Goal: Transaction & Acquisition: Purchase product/service

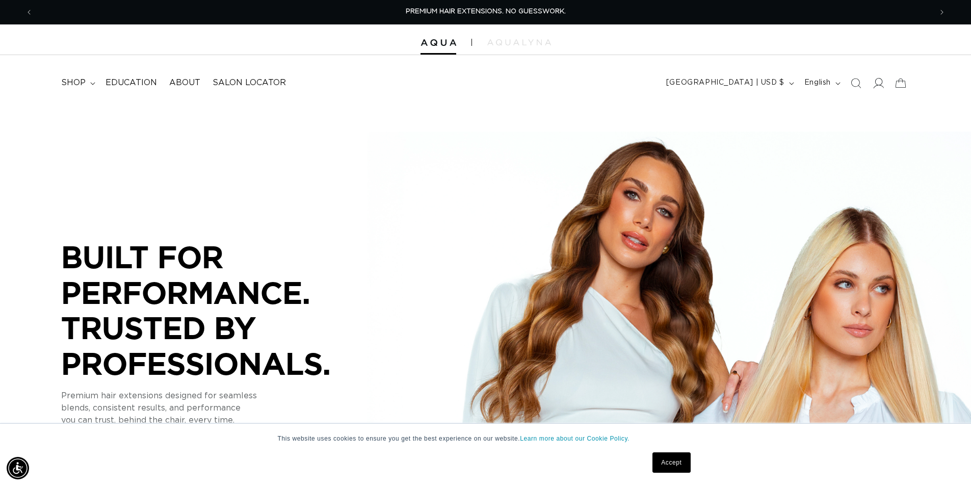
click at [876, 84] on icon at bounding box center [879, 83] width 11 height 10
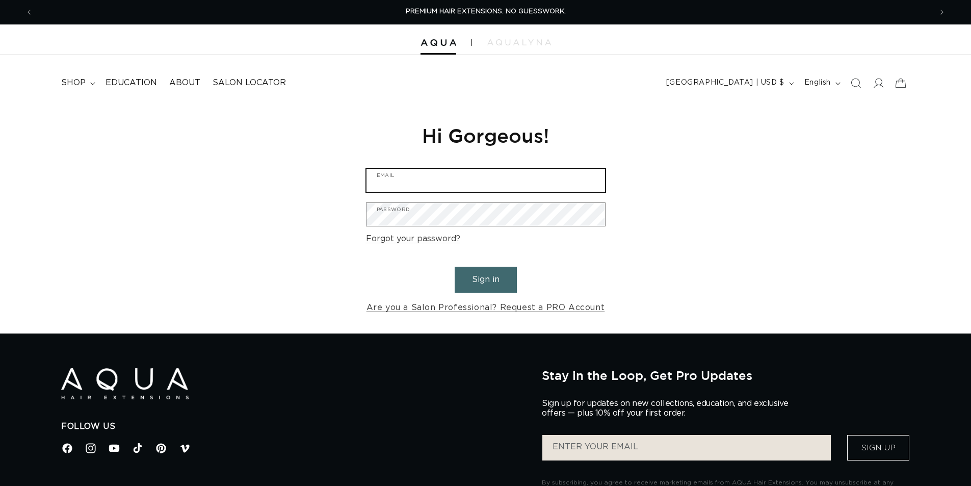
drag, startPoint x: 0, startPoint y: 0, endPoint x: 575, endPoint y: 175, distance: 601.1
click at [575, 175] on input "Email" at bounding box center [486, 180] width 239 height 23
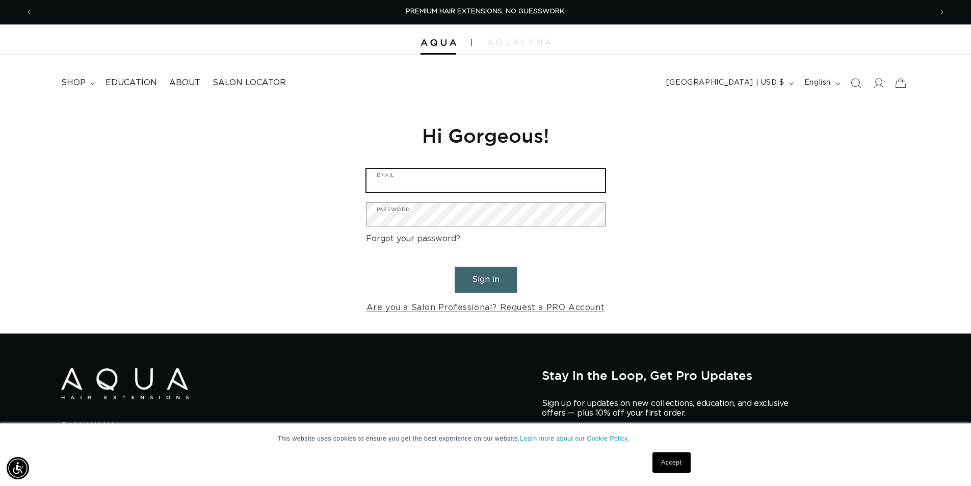
type input "liz.rose2300@gmail.com"
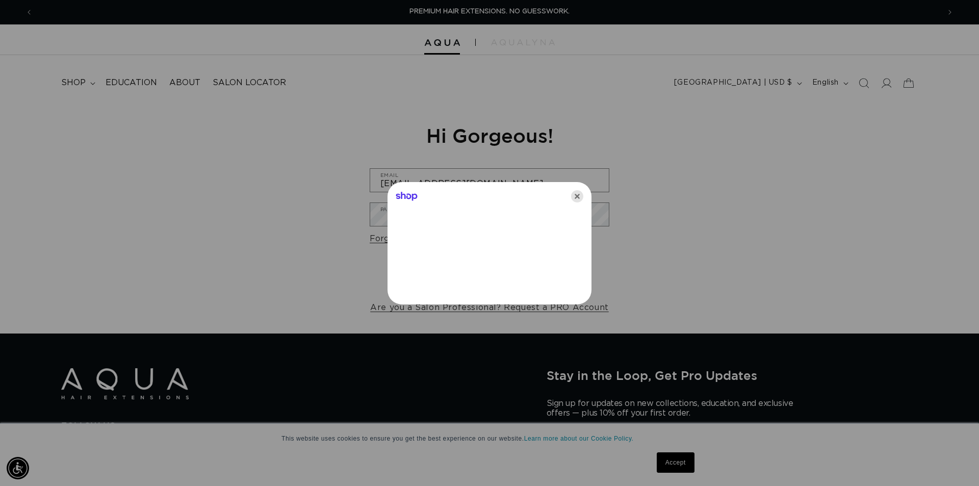
click at [572, 199] on icon "Close" at bounding box center [577, 196] width 12 height 12
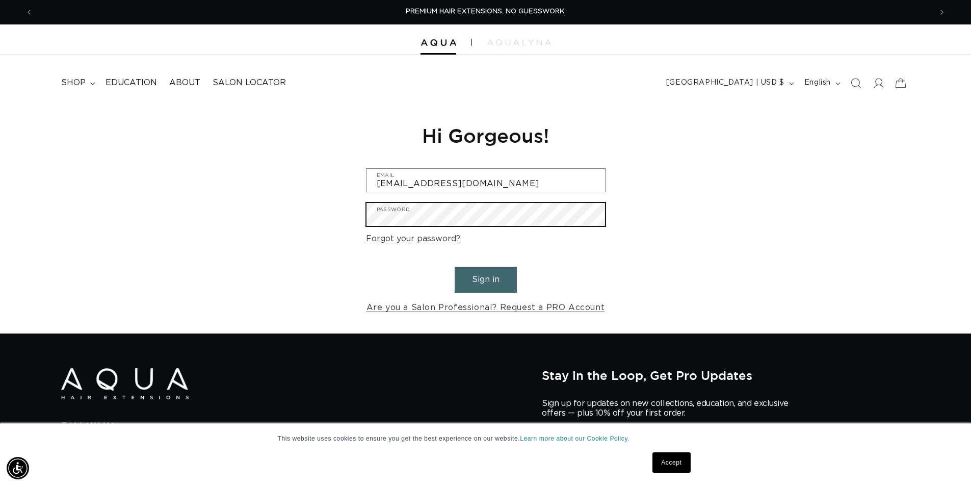
click at [455, 267] on button "Sign in" at bounding box center [486, 280] width 62 height 26
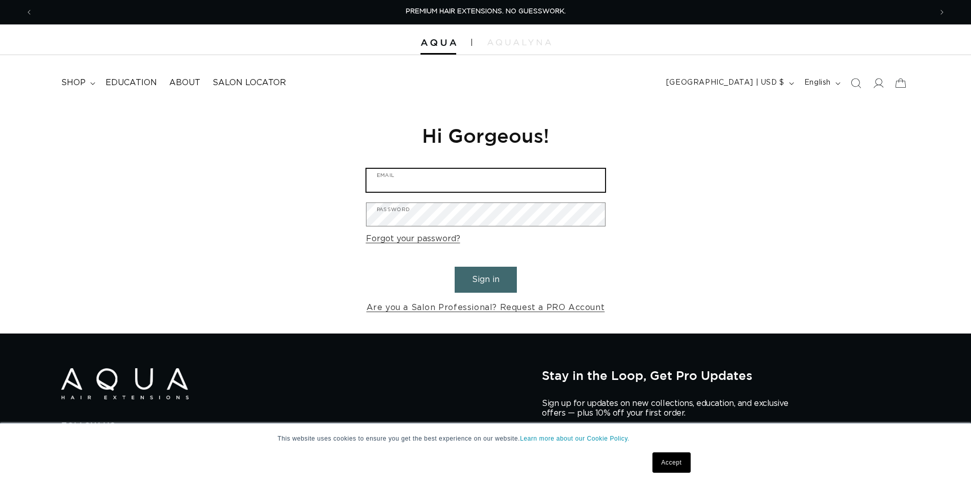
click at [486, 179] on input "Email" at bounding box center [486, 180] width 239 height 23
type input "[EMAIL_ADDRESS][DOMAIN_NAME]"
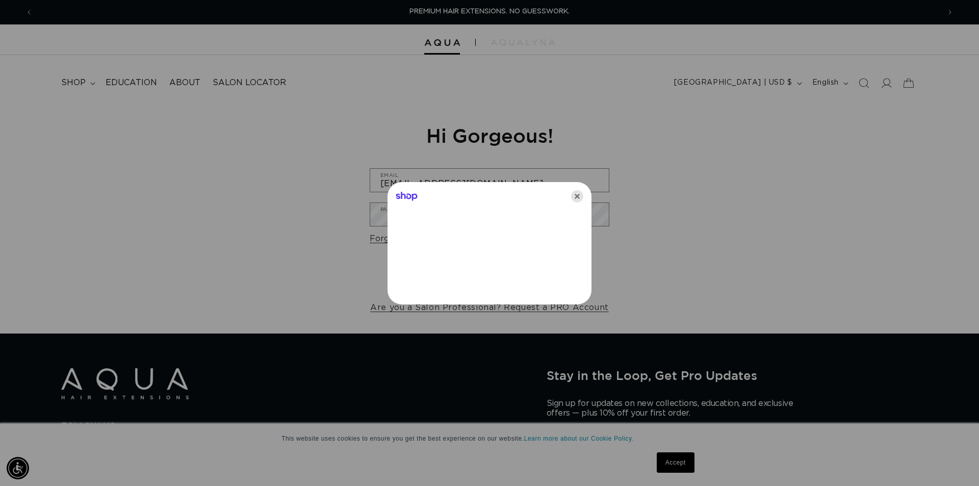
click at [578, 199] on icon "Close" at bounding box center [577, 196] width 12 height 12
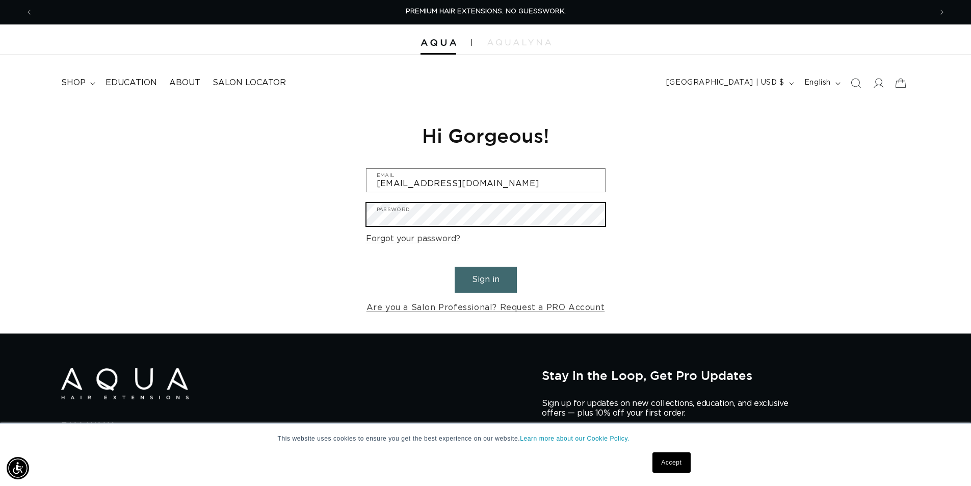
click at [455, 267] on button "Sign in" at bounding box center [486, 280] width 62 height 26
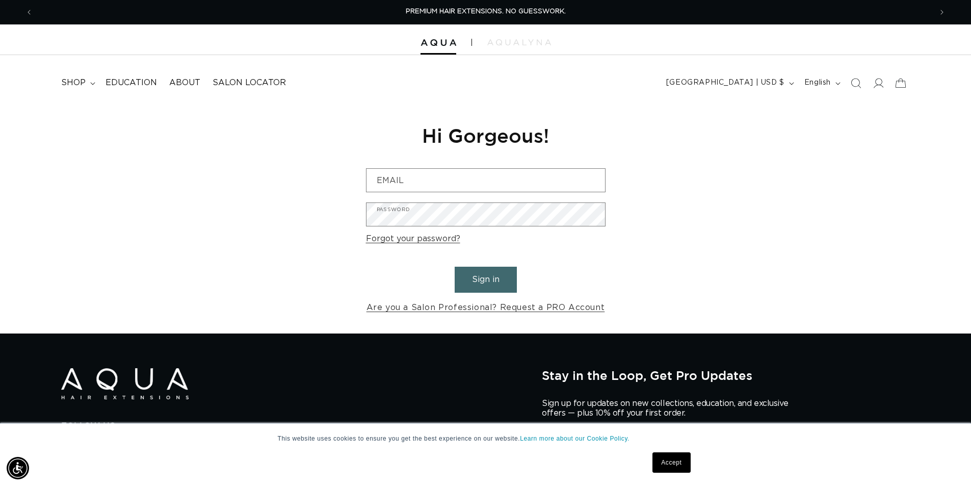
click at [404, 231] on form "Email Password Forgot your password? Sign in Are you a Salon Professional? Requ…" at bounding box center [486, 241] width 240 height 147
click at [414, 236] on link "Forgot your password?" at bounding box center [413, 238] width 94 height 15
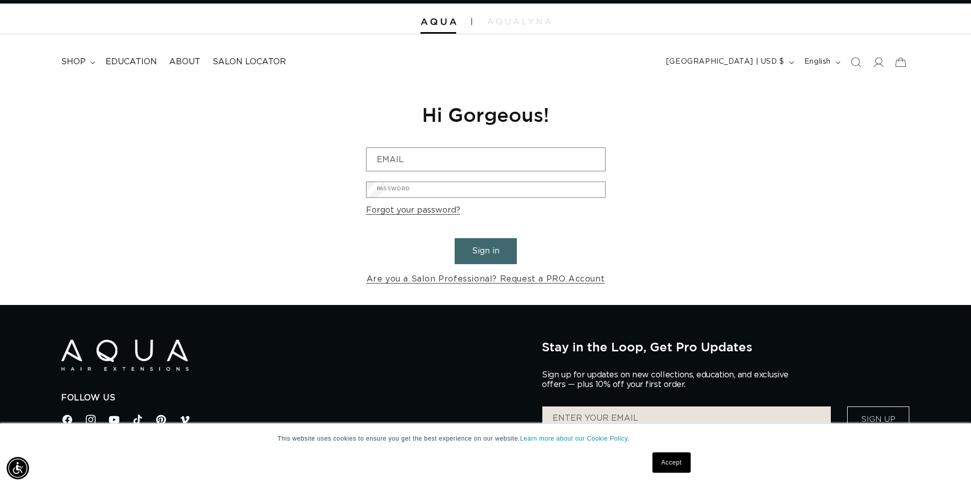
click at [0, 0] on input "Email" at bounding box center [0, 0] width 0 height 0
type input "[EMAIL_ADDRESS][DOMAIN_NAME]"
click at [0, 0] on button "Submit" at bounding box center [0, 0] width 0 height 0
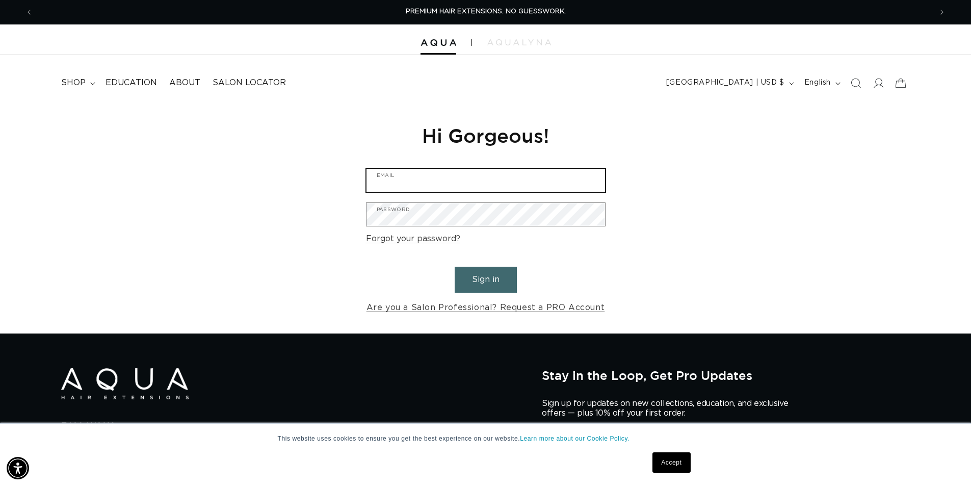
click at [570, 188] on input "Email" at bounding box center [486, 180] width 239 height 23
type input "liz.rose2300@gmail.com"
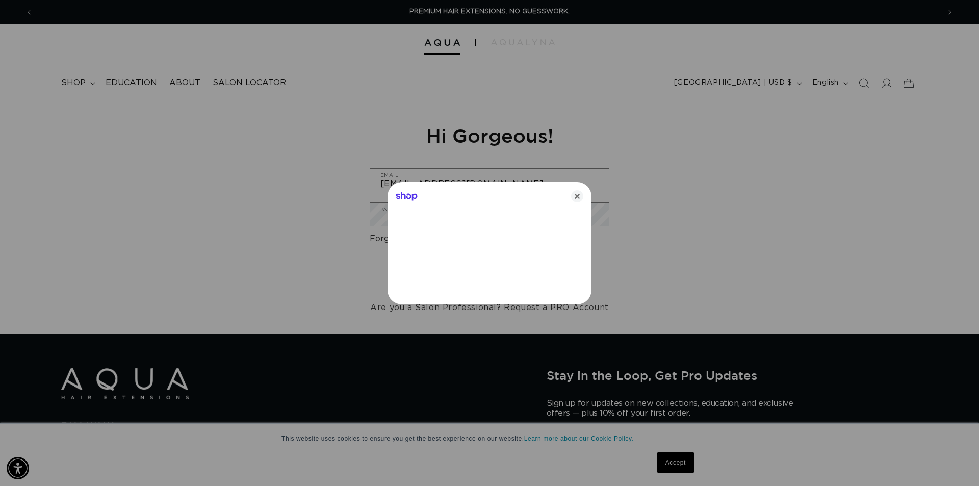
click at [572, 195] on icon "Close" at bounding box center [577, 196] width 12 height 12
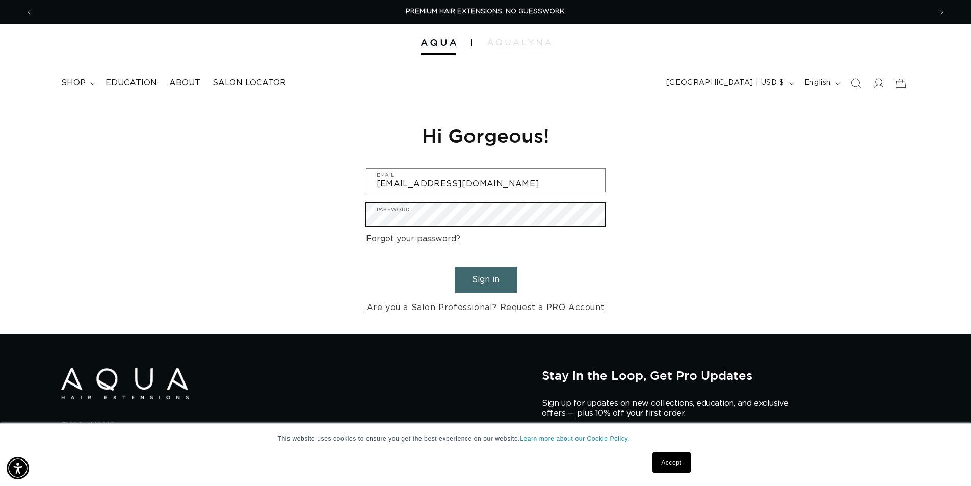
click at [455, 267] on button "Sign in" at bounding box center [486, 280] width 62 height 26
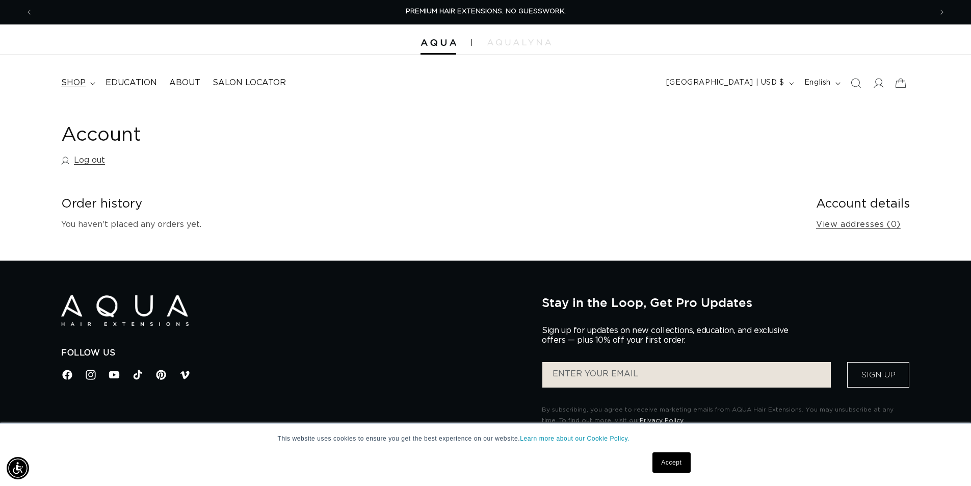
click at [79, 85] on span "shop" at bounding box center [73, 83] width 24 height 11
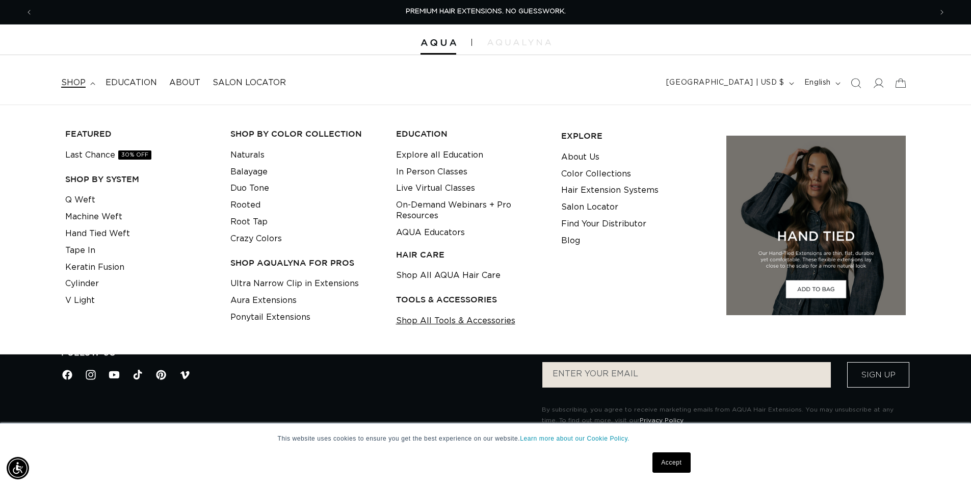
click at [503, 321] on link "Shop All Tools & Accessories" at bounding box center [455, 321] width 119 height 17
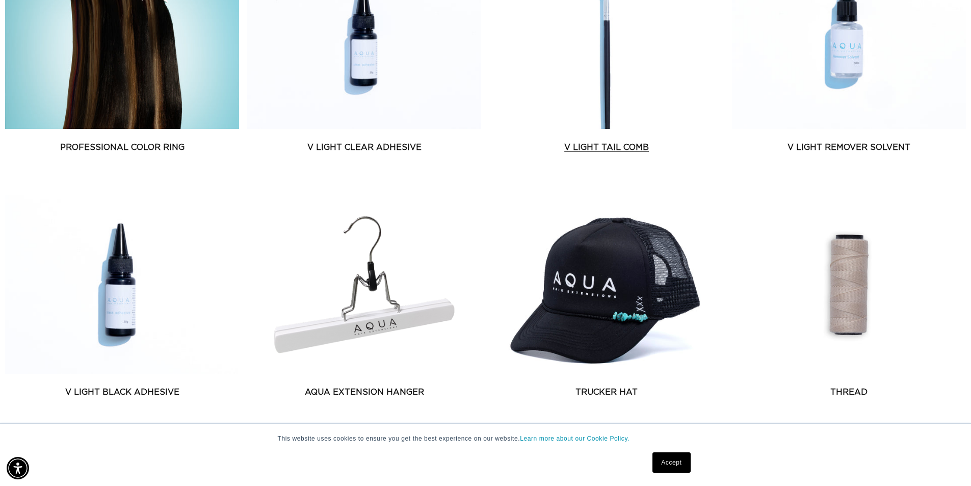
scroll to position [612, 0]
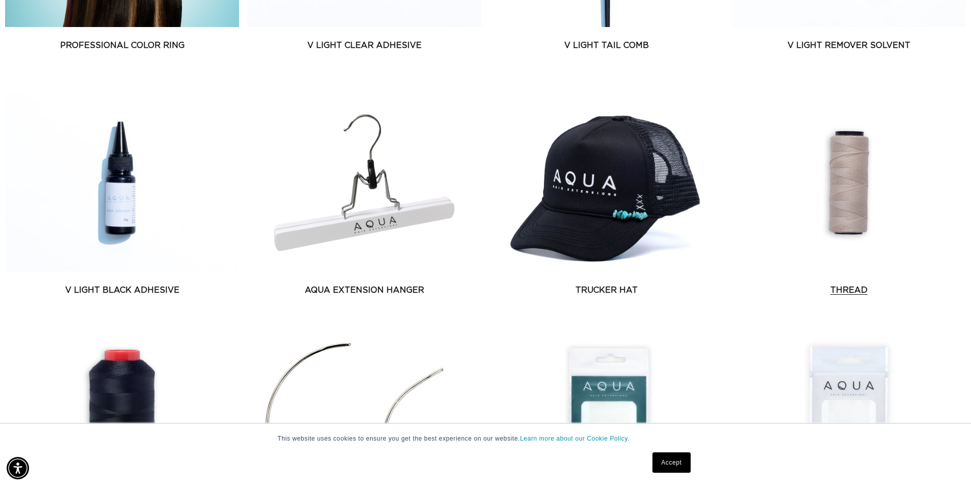
click at [879, 284] on link "Thread" at bounding box center [849, 290] width 234 height 12
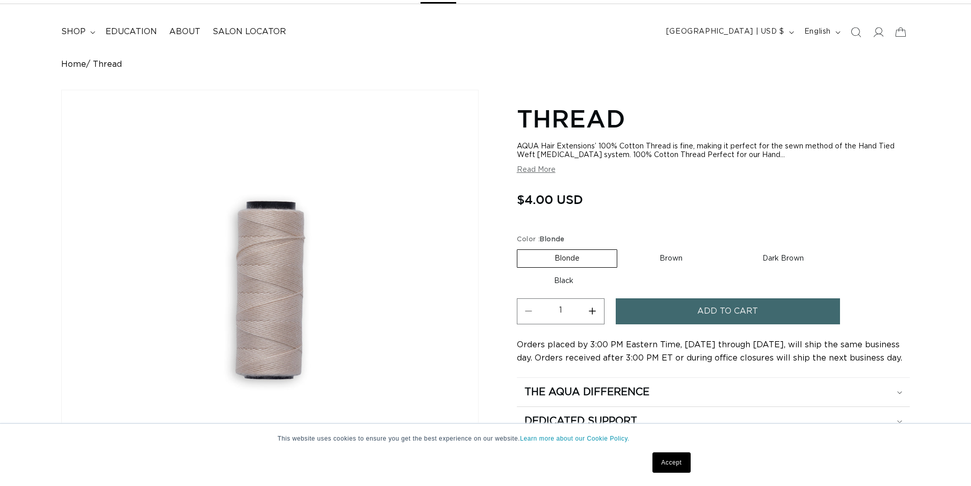
scroll to position [102, 0]
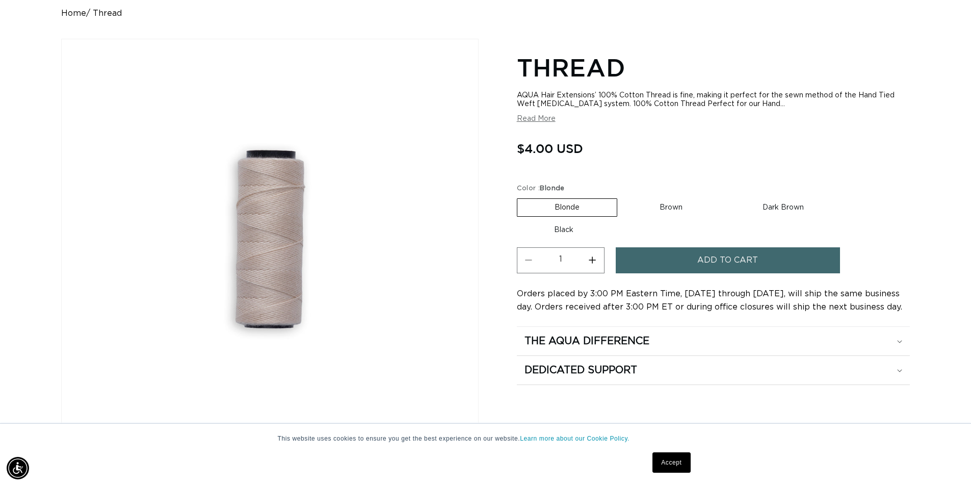
click at [687, 211] on label "Brown Variant sold out or unavailable" at bounding box center [671, 207] width 97 height 17
click at [623, 197] on input "Brown Variant sold out or unavailable" at bounding box center [623, 196] width 1 height 1
radio input "true"
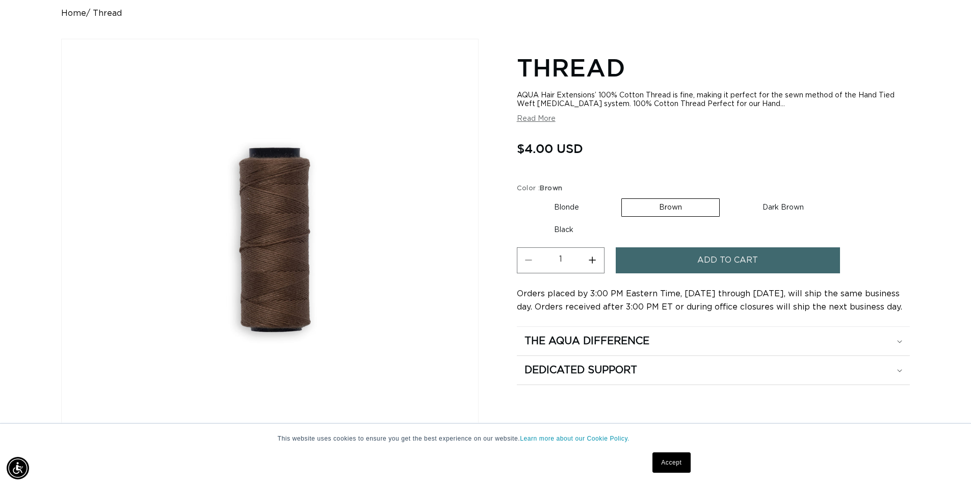
click at [812, 204] on label "Dark Brown Variant sold out or unavailable" at bounding box center [784, 207] width 116 height 17
click at [726, 197] on input "Dark Brown Variant sold out or unavailable" at bounding box center [725, 196] width 1 height 1
radio input "true"
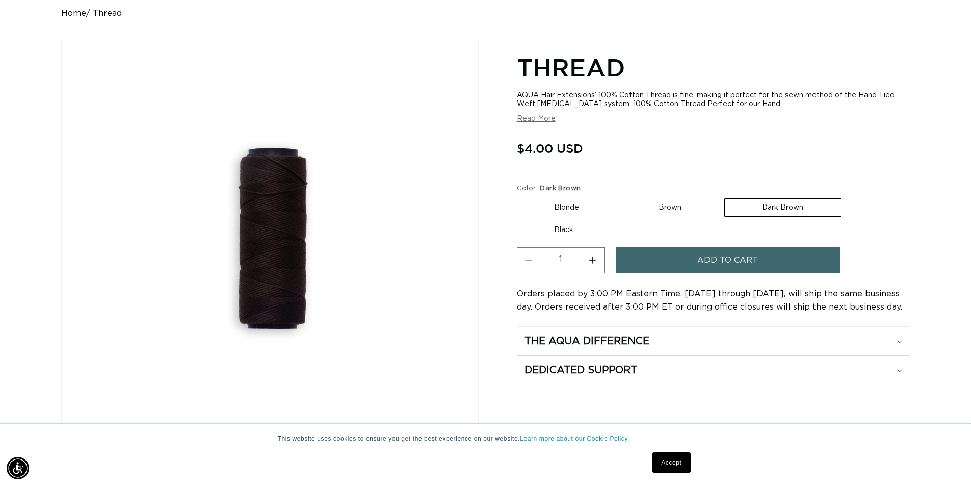
click at [592, 261] on button "Increase quantity for Thread" at bounding box center [592, 260] width 23 height 26
type input "4"
click at [723, 264] on span "Add to cart" at bounding box center [728, 260] width 61 height 26
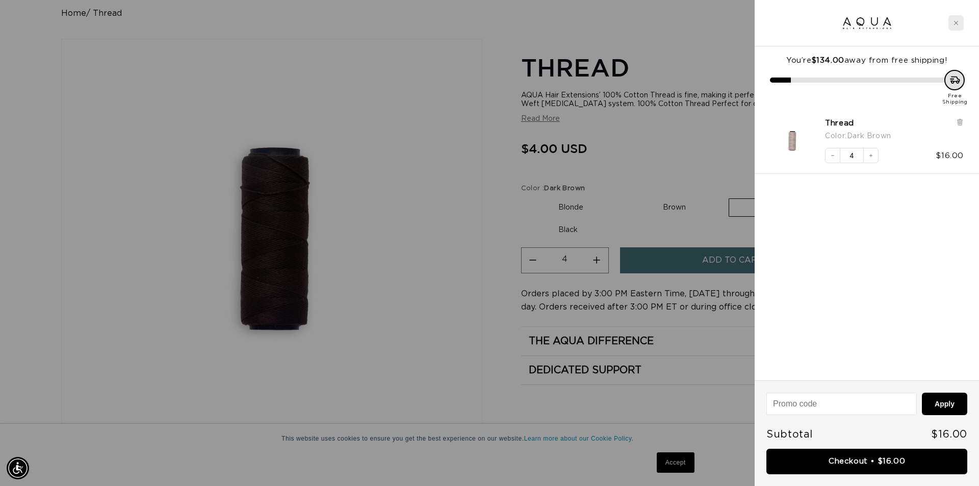
click at [956, 20] on icon "Close cart" at bounding box center [955, 22] width 5 height 5
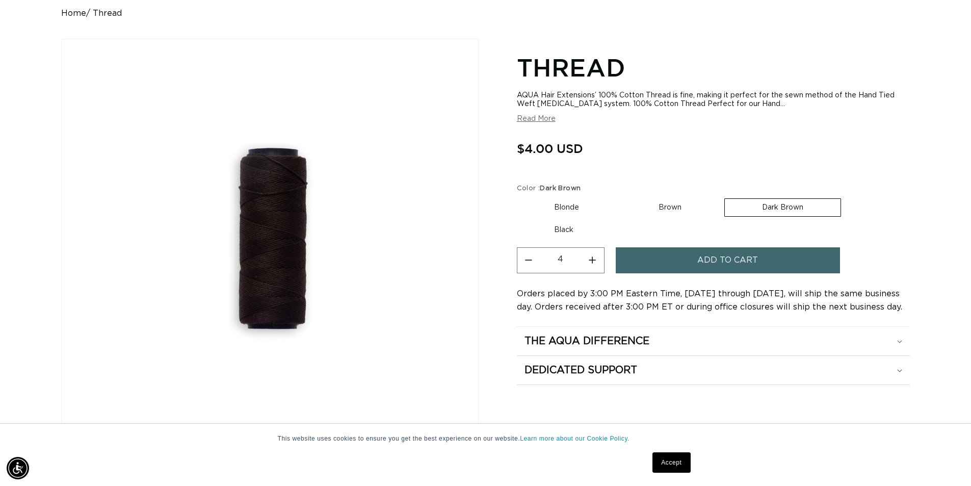
click at [662, 205] on label "Brown Variant sold out or unavailable" at bounding box center [670, 207] width 97 height 17
click at [622, 197] on input "Brown Variant sold out or unavailable" at bounding box center [622, 196] width 1 height 1
radio input "true"
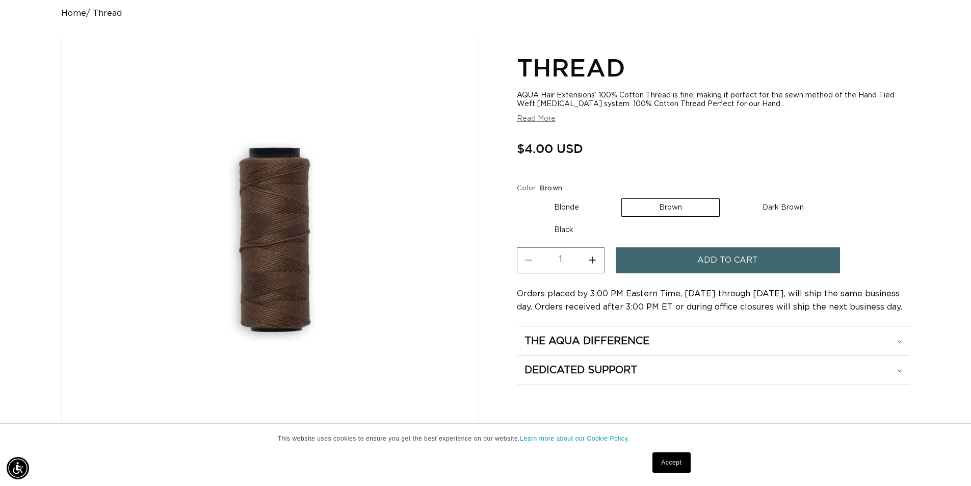
click at [592, 264] on button "Increase quantity for Thread" at bounding box center [592, 260] width 23 height 26
type input "2"
click at [771, 257] on button "Add to cart" at bounding box center [728, 260] width 224 height 26
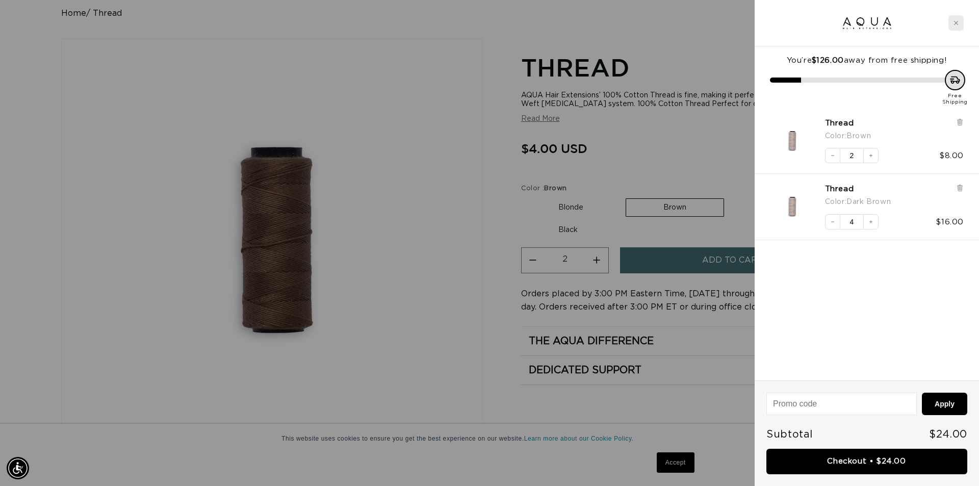
click at [953, 26] on div "Close cart" at bounding box center [955, 22] width 15 height 15
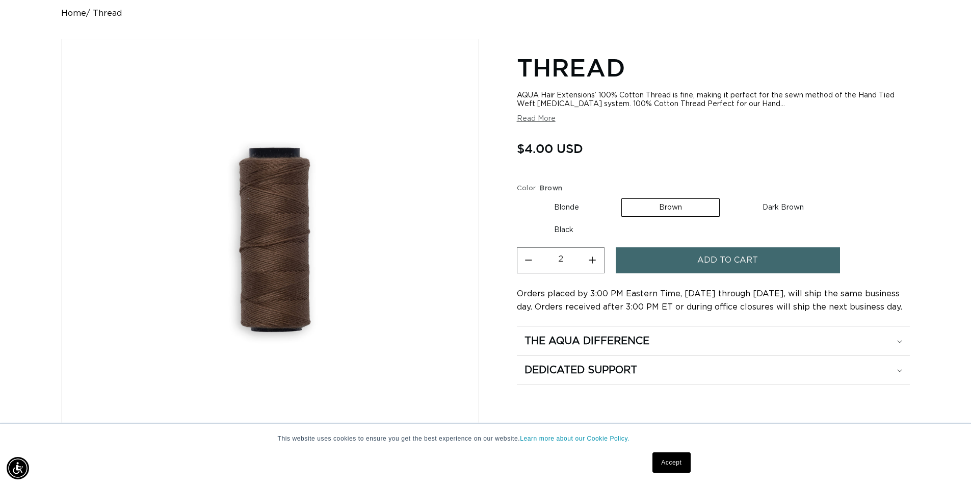
click at [582, 227] on label "Black Variant sold out or unavailable" at bounding box center [564, 229] width 94 height 17
click at [846, 197] on input "Black Variant sold out or unavailable" at bounding box center [846, 196] width 1 height 1
radio input "true"
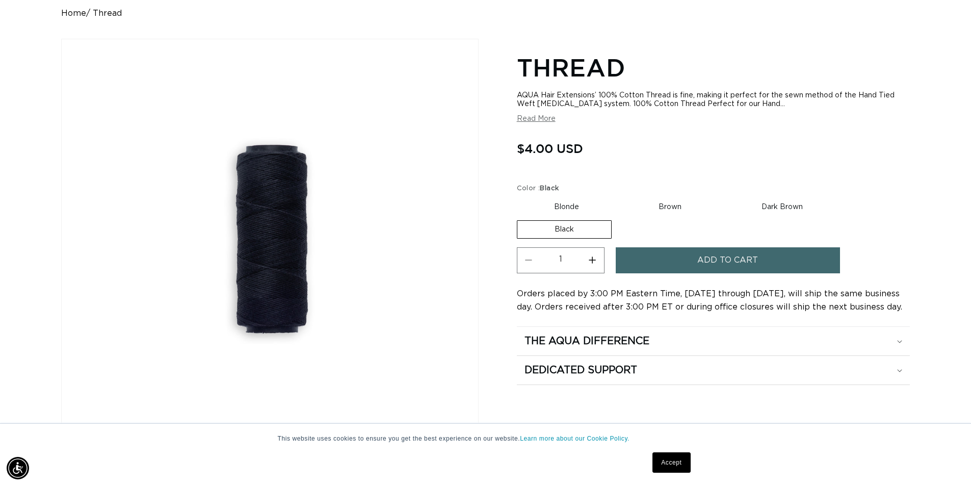
click at [592, 261] on button "Increase quantity for Thread" at bounding box center [592, 260] width 23 height 26
type input "2"
click at [684, 253] on button "Add to cart" at bounding box center [728, 260] width 224 height 26
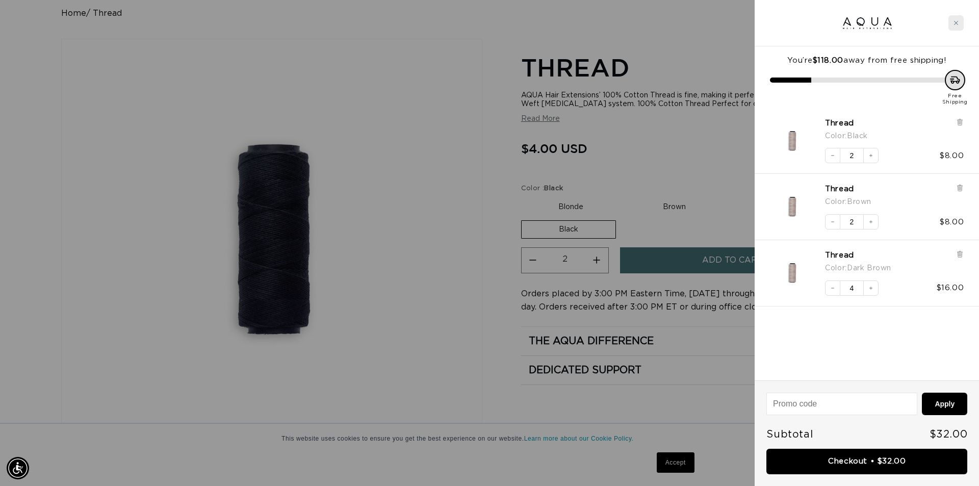
click at [950, 23] on div "Close cart" at bounding box center [955, 22] width 15 height 15
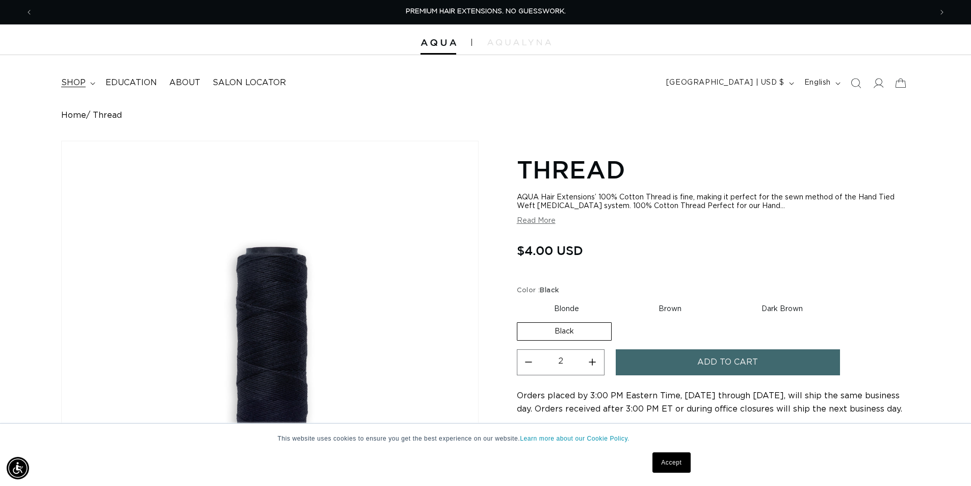
click at [78, 80] on span "shop" at bounding box center [73, 83] width 24 height 11
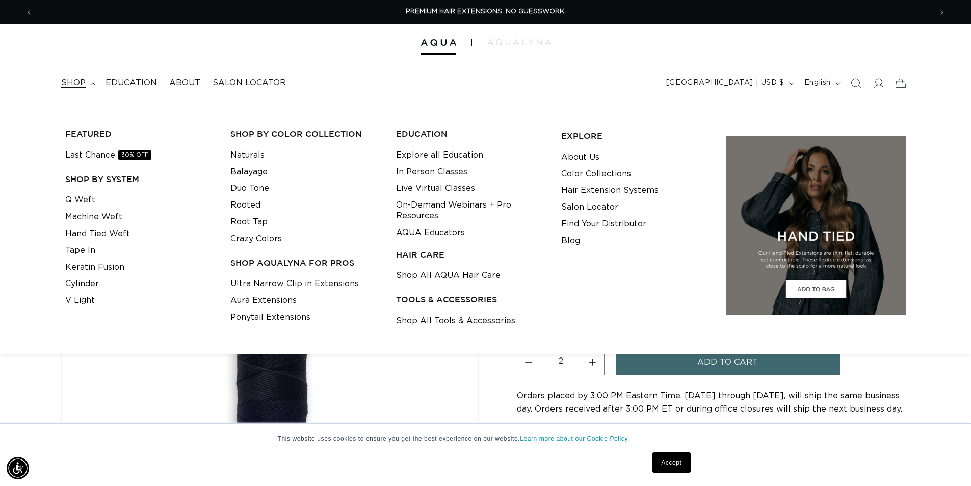
click at [463, 317] on link "Shop All Tools & Accessories" at bounding box center [455, 321] width 119 height 17
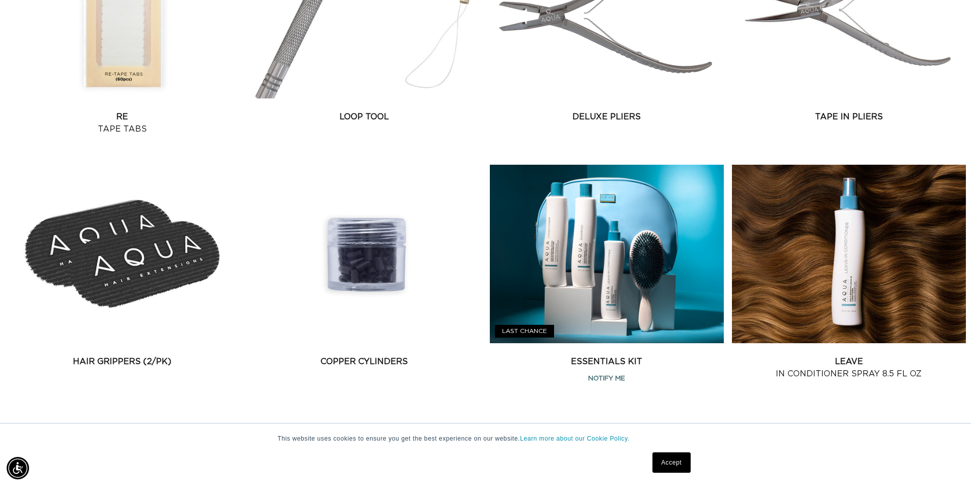
scroll to position [1530, 0]
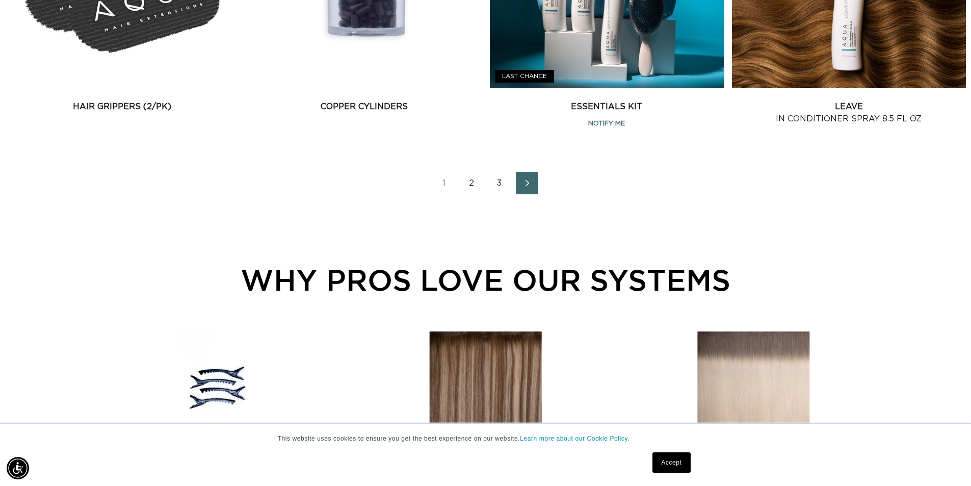
click at [521, 177] on link "Next page" at bounding box center [527, 183] width 22 height 22
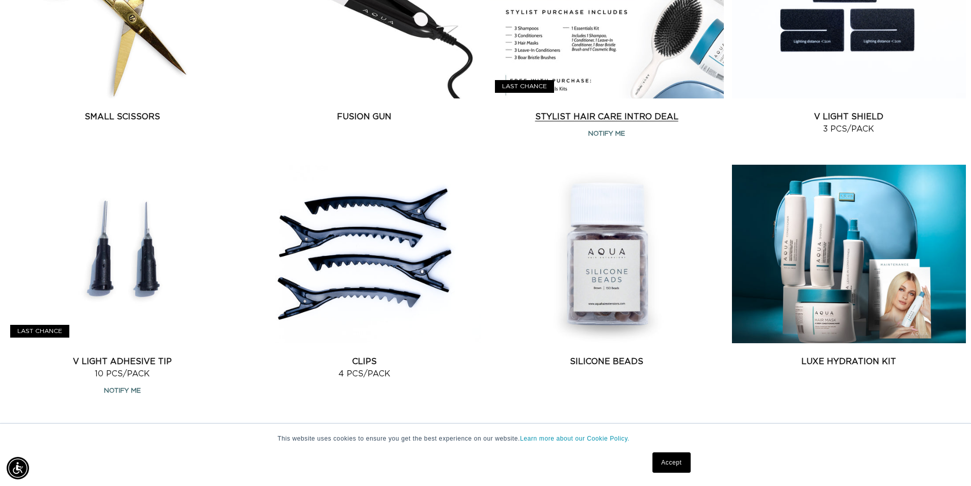
scroll to position [1428, 0]
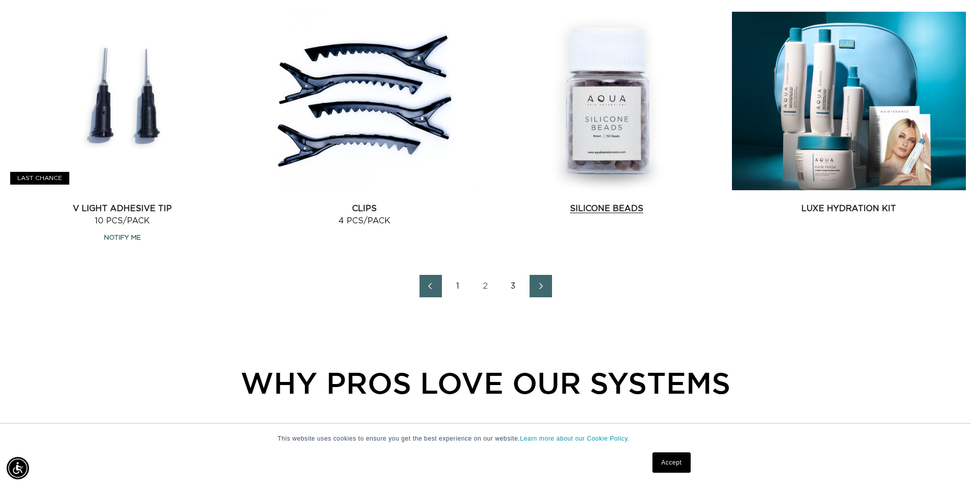
click at [606, 202] on link "Silicone Beads" at bounding box center [607, 208] width 234 height 12
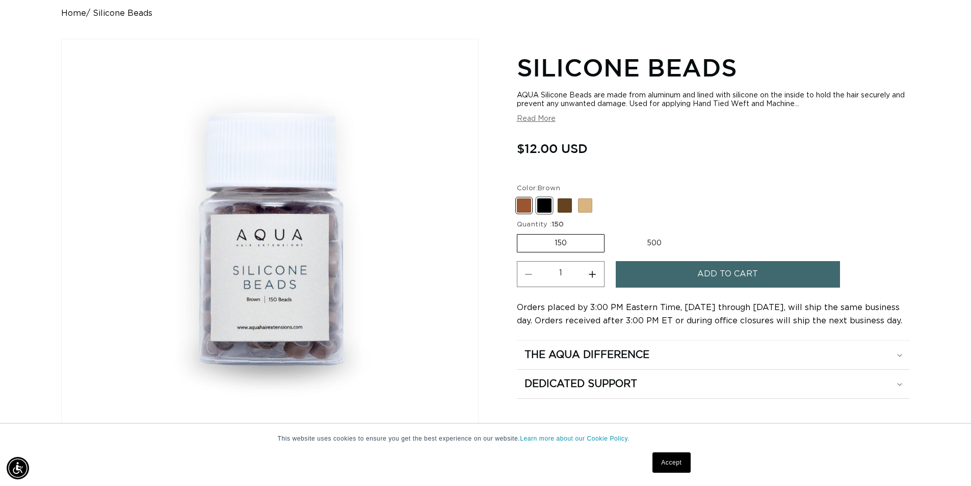
click at [548, 207] on span at bounding box center [544, 205] width 14 height 14
click at [520, 197] on input "Black Variant sold out or unavailable" at bounding box center [520, 196] width 1 height 1
radio input "true"
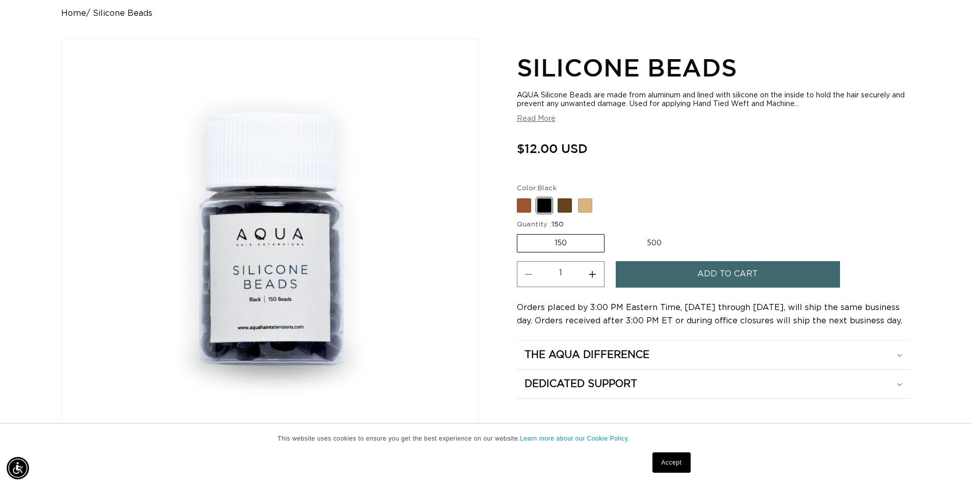
click at [599, 275] on button "Increase quantity for Silicone Beads" at bounding box center [592, 274] width 23 height 26
type input "3"
click at [718, 272] on span "Add to cart" at bounding box center [728, 274] width 61 height 26
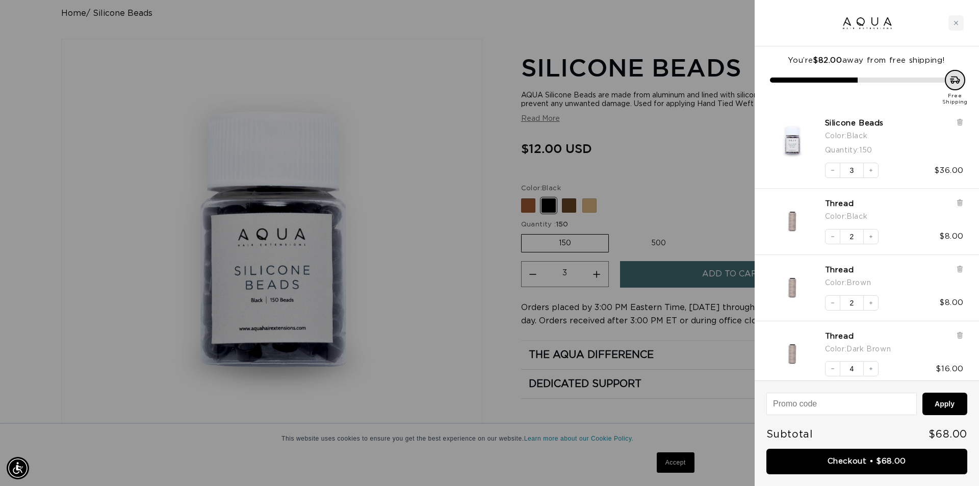
click at [966, 123] on div "Silicone Beads Color : Black Quantity : 150 Decrease quantity 3 Increase quanti…" at bounding box center [867, 148] width 224 height 81
click at [958, 123] on icon at bounding box center [960, 122] width 8 height 8
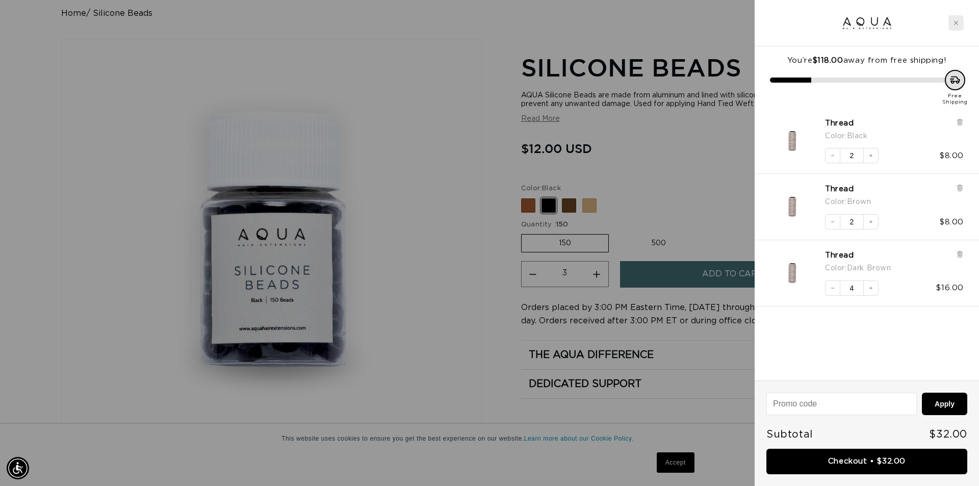
click at [954, 17] on div "Close cart" at bounding box center [955, 22] width 15 height 15
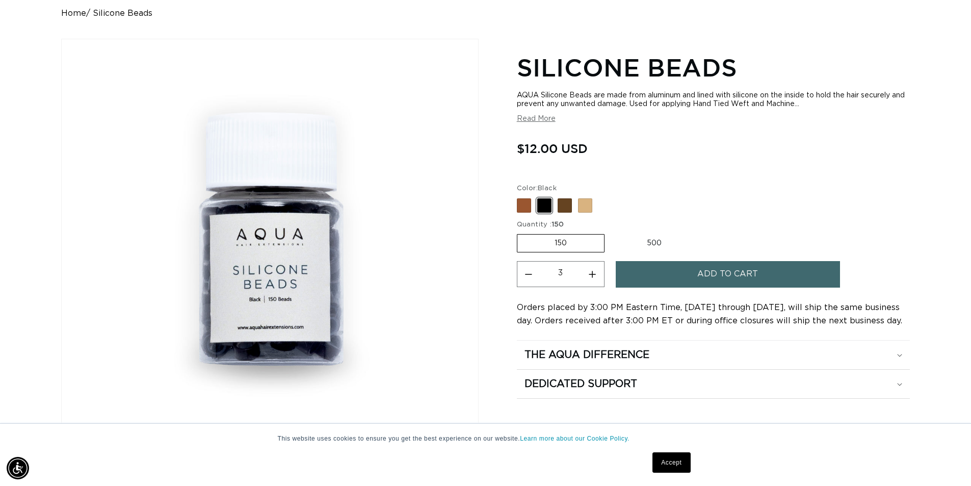
click at [641, 236] on label "500 Variant sold out or unavailable" at bounding box center [654, 243] width 89 height 17
click at [610, 233] on input "500 Variant sold out or unavailable" at bounding box center [610, 232] width 1 height 1
radio input "true"
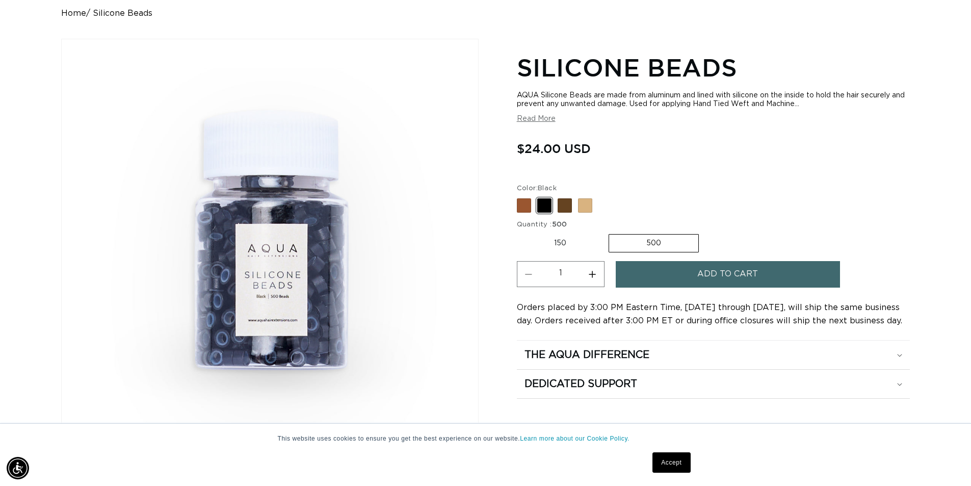
click at [593, 273] on button "Increase quantity for Silicone Beads" at bounding box center [592, 274] width 23 height 26
type input "3"
click at [694, 279] on button "Add to cart" at bounding box center [728, 274] width 224 height 26
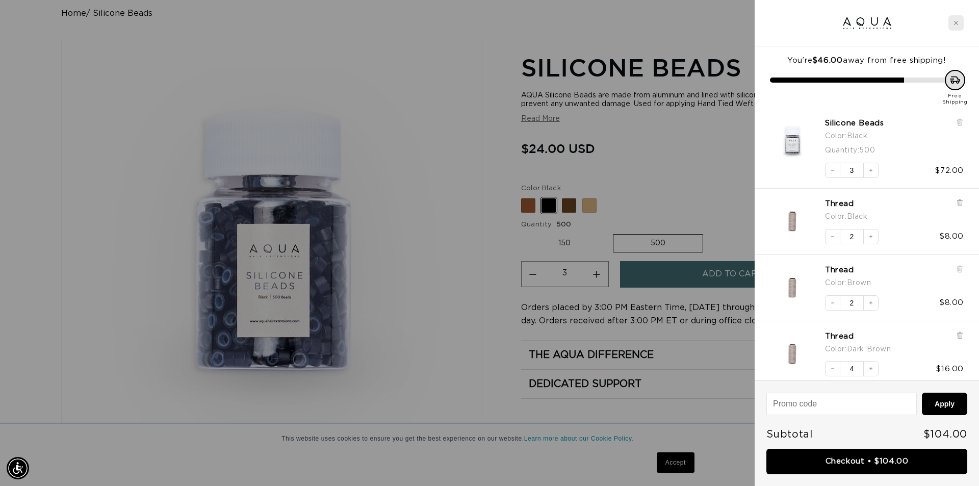
click at [961, 24] on div "Close cart" at bounding box center [955, 22] width 15 height 15
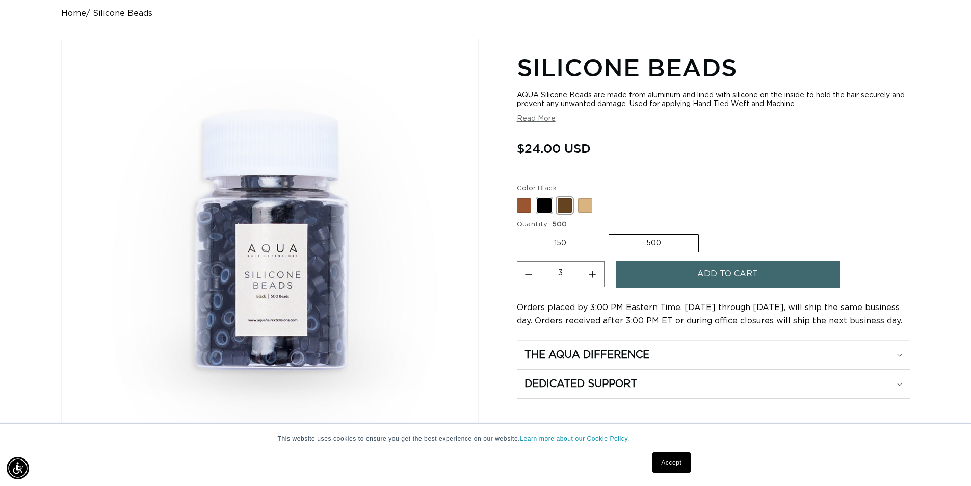
click at [565, 206] on span at bounding box center [565, 205] width 14 height 14
click at [520, 197] on input "Dark Brown Variant sold out or unavailable" at bounding box center [520, 196] width 1 height 1
radio input "true"
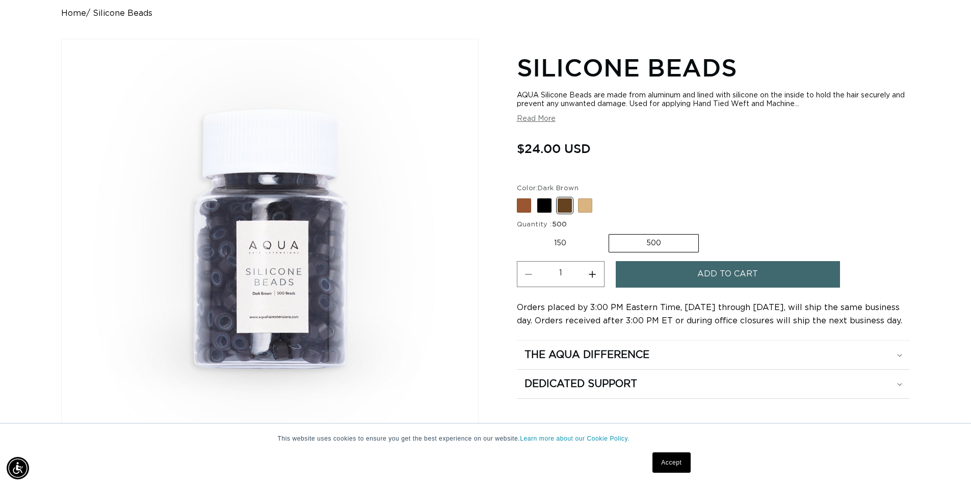
click at [589, 274] on button "Increase quantity for Silicone Beads" at bounding box center [592, 274] width 23 height 26
type input "3"
click at [760, 278] on button "Add to cart" at bounding box center [728, 274] width 224 height 26
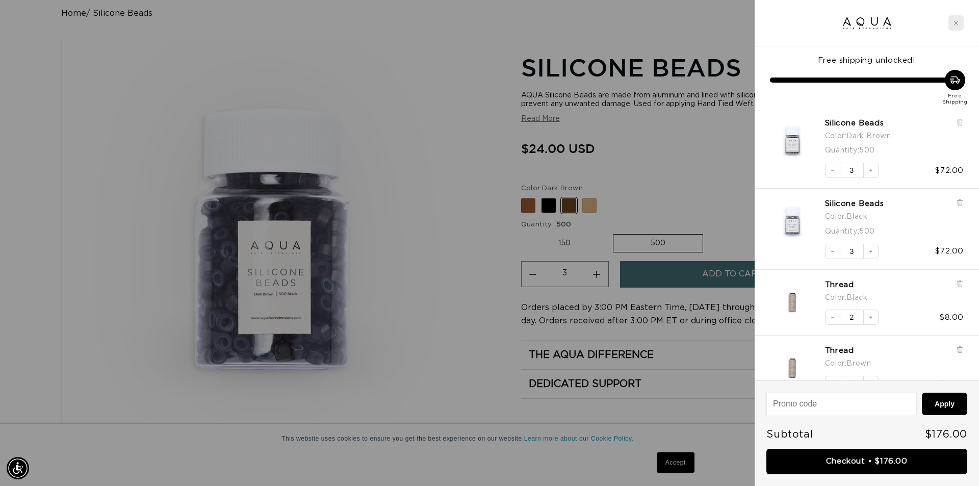
click at [959, 27] on div "Close cart" at bounding box center [955, 22] width 15 height 15
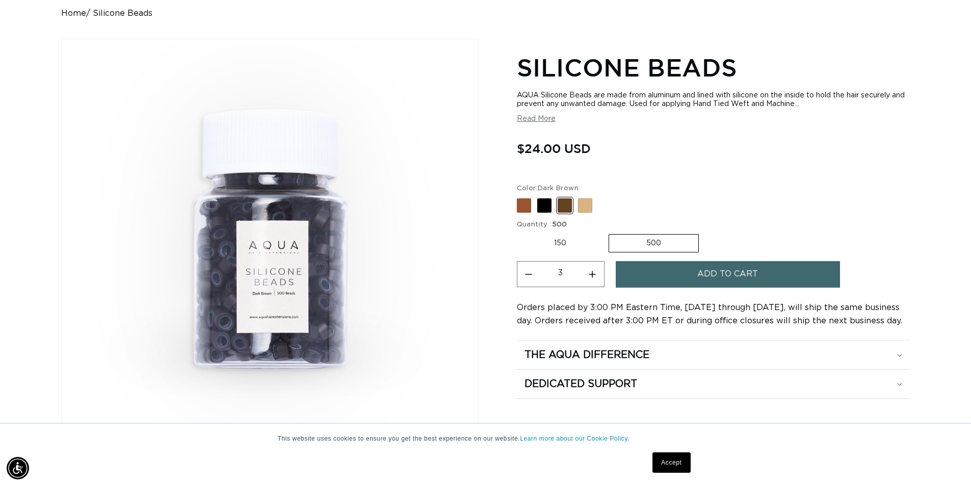
click at [526, 214] on variant-selects "Color: Dark Brown Brown Variant sold out or unavailable Black Variant sold out …" at bounding box center [713, 219] width 393 height 70
click at [526, 203] on span at bounding box center [524, 205] width 14 height 14
click at [520, 197] on input "Brown Variant sold out or unavailable" at bounding box center [520, 196] width 1 height 1
radio input "true"
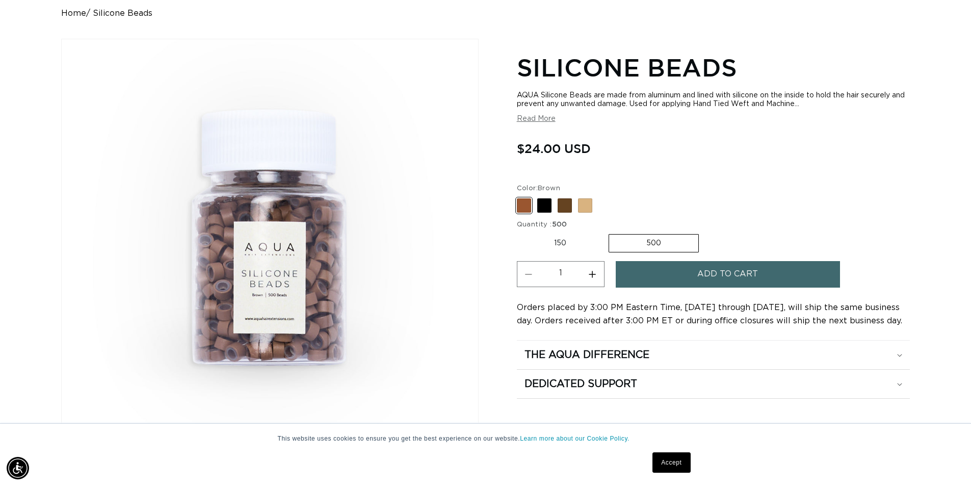
click at [592, 279] on button "Increase quantity for Silicone Beads" at bounding box center [592, 274] width 23 height 26
type input "2"
click at [727, 277] on span "Add to cart" at bounding box center [728, 274] width 61 height 26
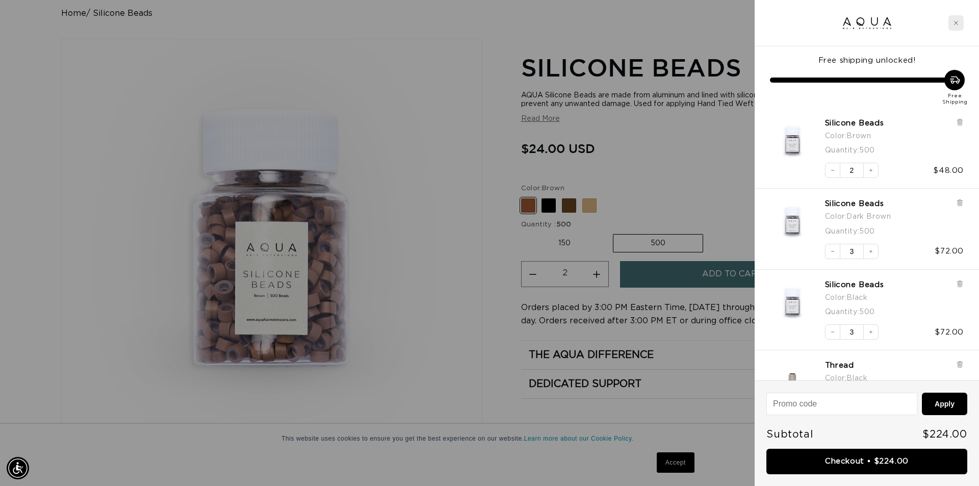
click at [960, 19] on div "Close cart" at bounding box center [955, 22] width 15 height 15
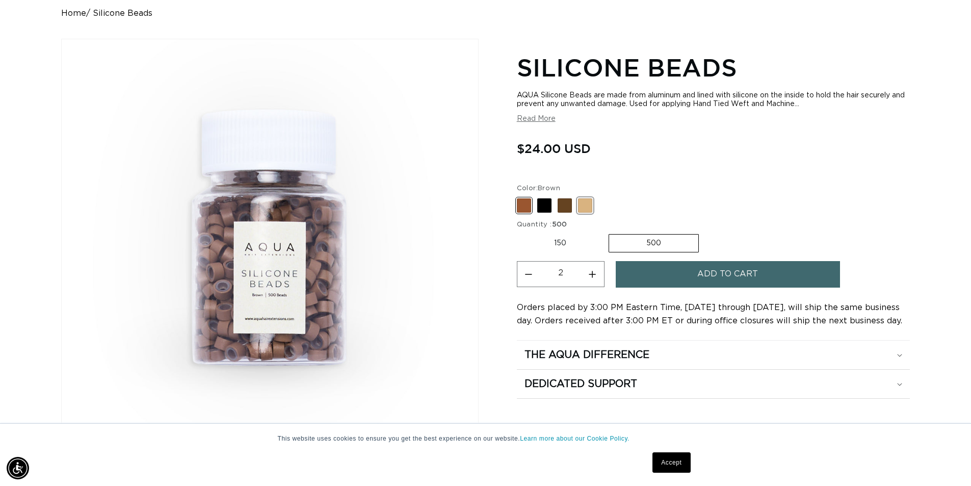
click at [583, 205] on span at bounding box center [585, 205] width 14 height 14
click at [520, 197] on input "Blonde Variant sold out or unavailable" at bounding box center [520, 196] width 1 height 1
radio input "true"
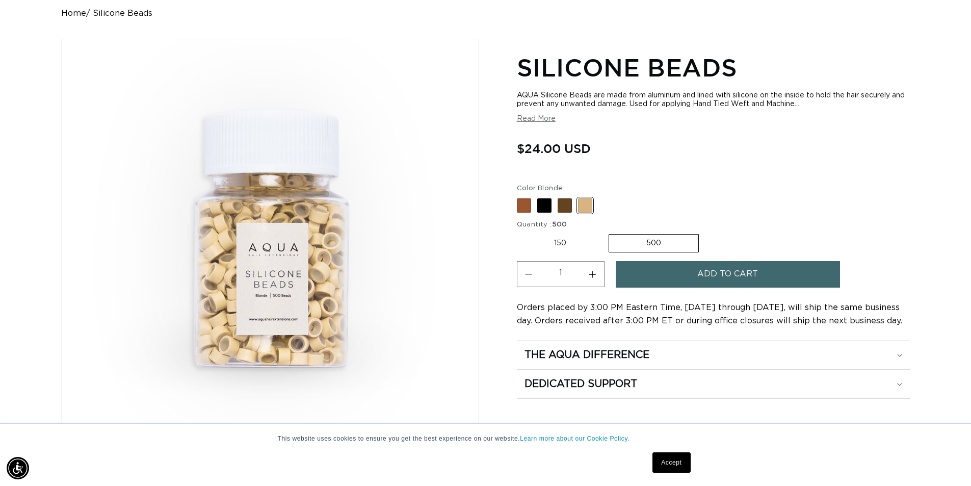
click at [582, 274] on button "Increase quantity for Silicone Beads" at bounding box center [592, 274] width 23 height 26
click at [539, 277] on button "Decrease quantity for Silicone Beads" at bounding box center [529, 274] width 23 height 26
type input "1"
click at [722, 272] on span "Add to cart" at bounding box center [728, 274] width 61 height 26
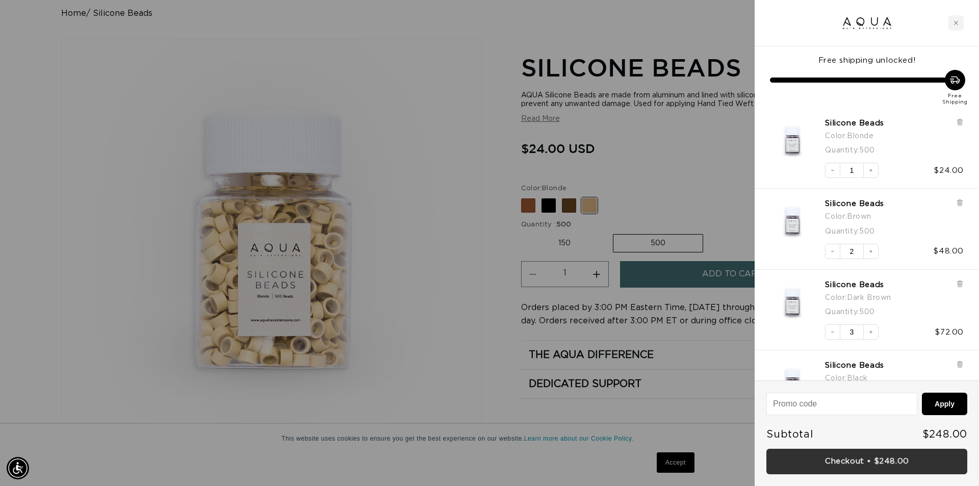
click at [890, 453] on link "Checkout • $248.00" at bounding box center [866, 462] width 201 height 26
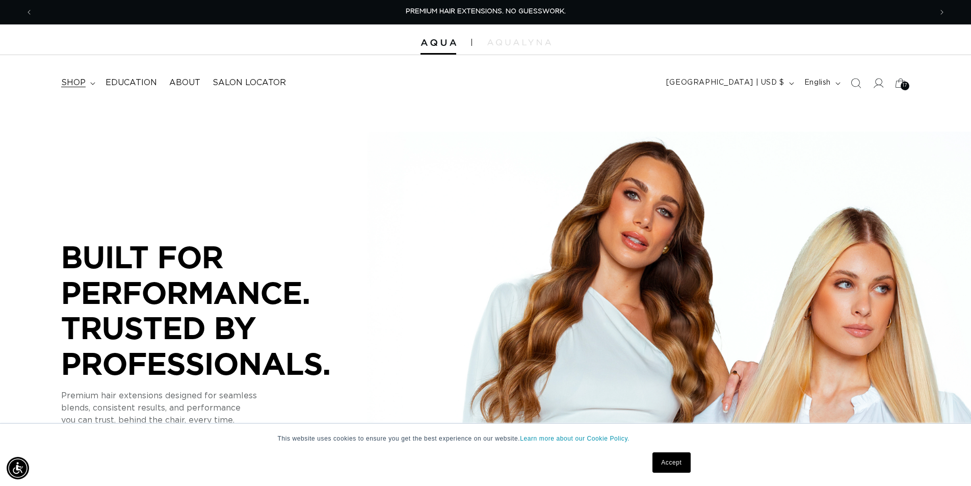
click at [68, 80] on span "shop" at bounding box center [73, 83] width 24 height 11
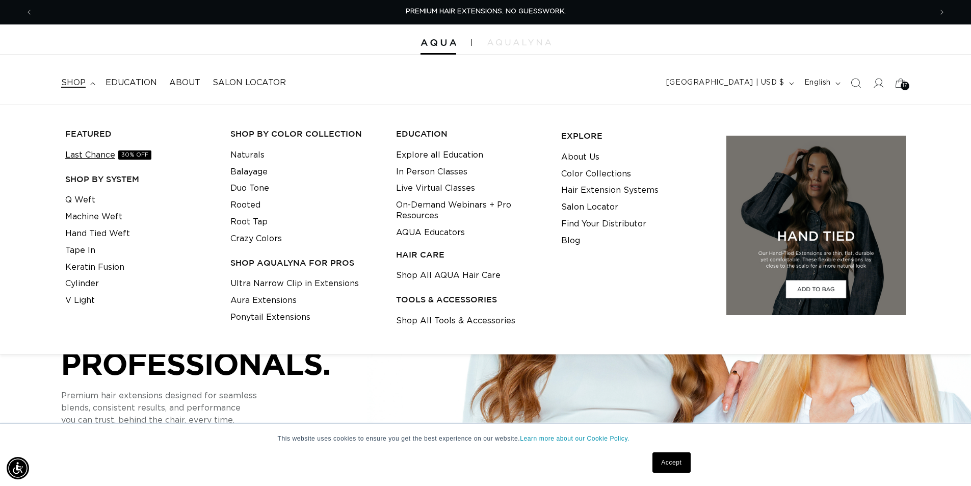
click at [97, 154] on link "Last Chance 30% OFF" at bounding box center [108, 155] width 86 height 17
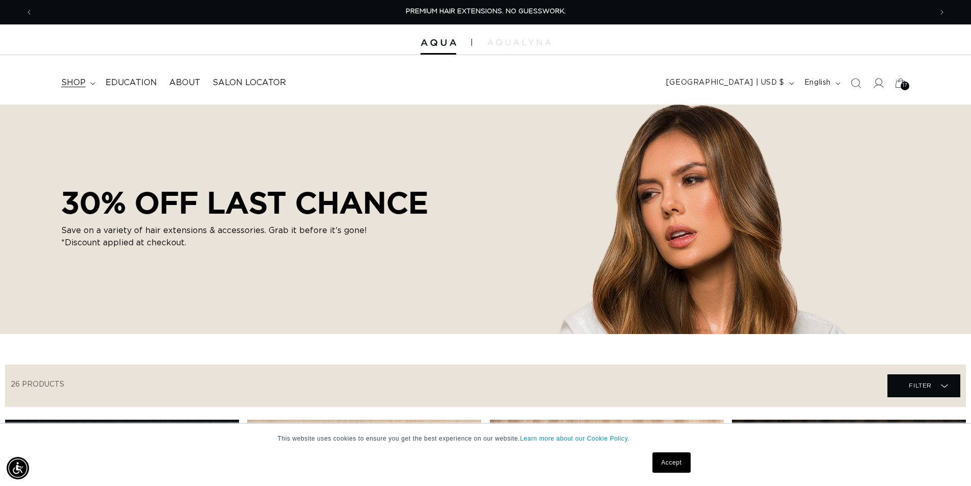
click at [94, 87] on summary "shop" at bounding box center [77, 82] width 44 height 23
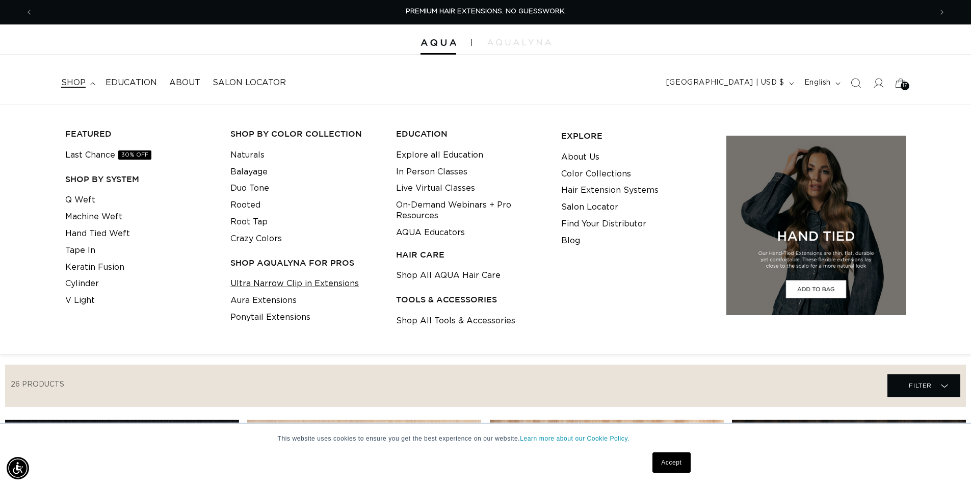
click at [273, 281] on link "Ultra Narrow Clip in Extensions" at bounding box center [294, 283] width 128 height 17
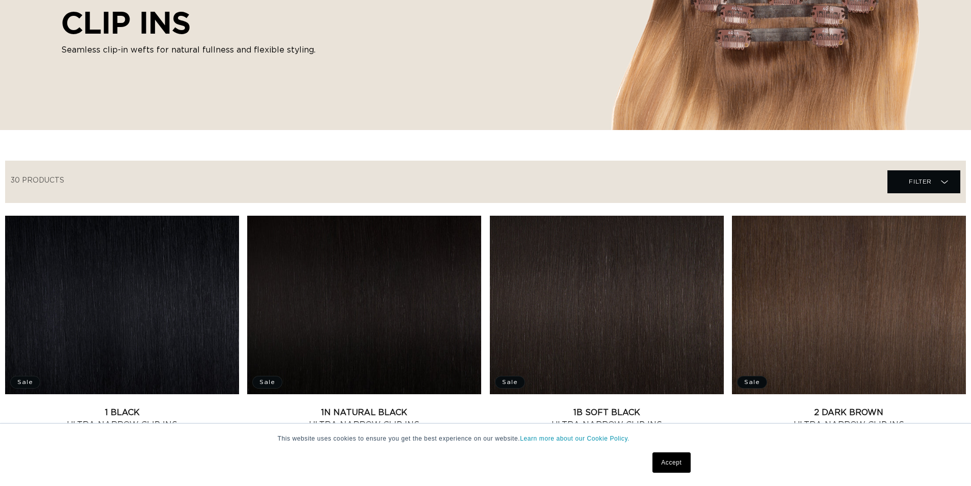
scroll to position [306, 0]
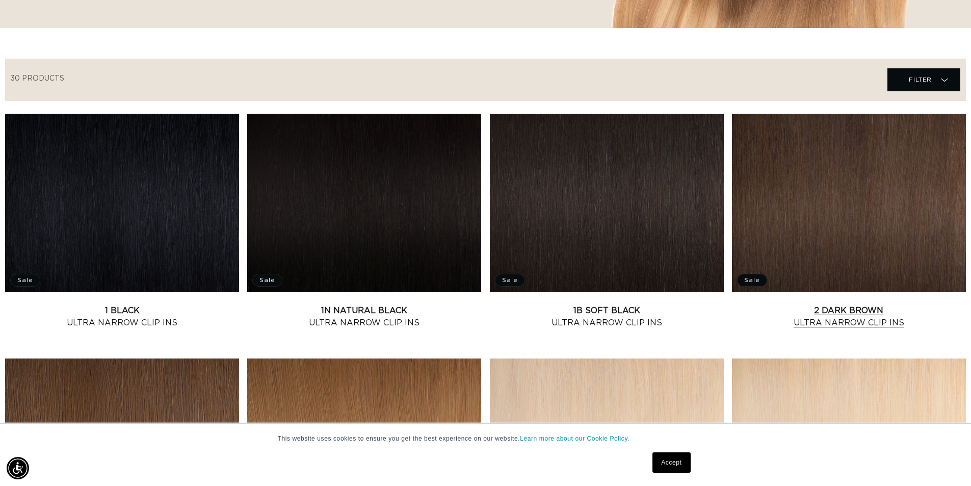
click at [877, 304] on link "2 Dark Brown Ultra Narrow Clip Ins" at bounding box center [849, 316] width 234 height 24
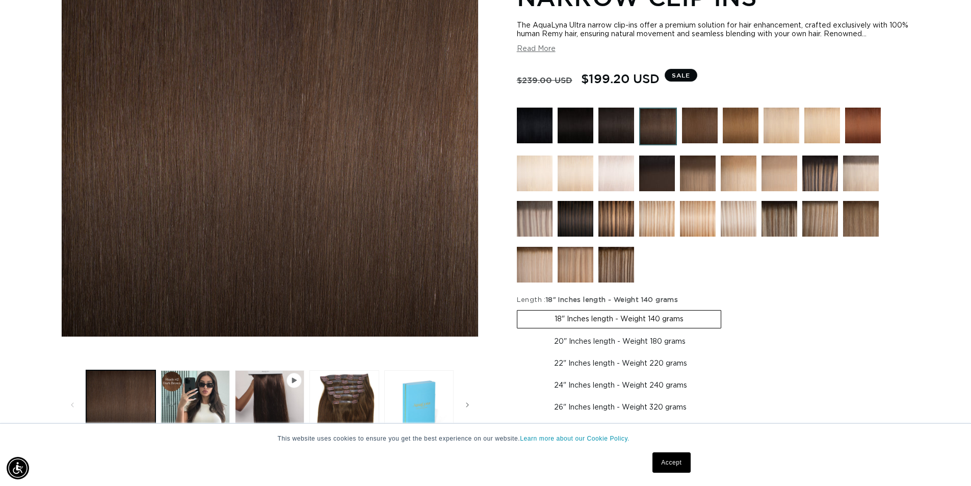
scroll to position [255, 0]
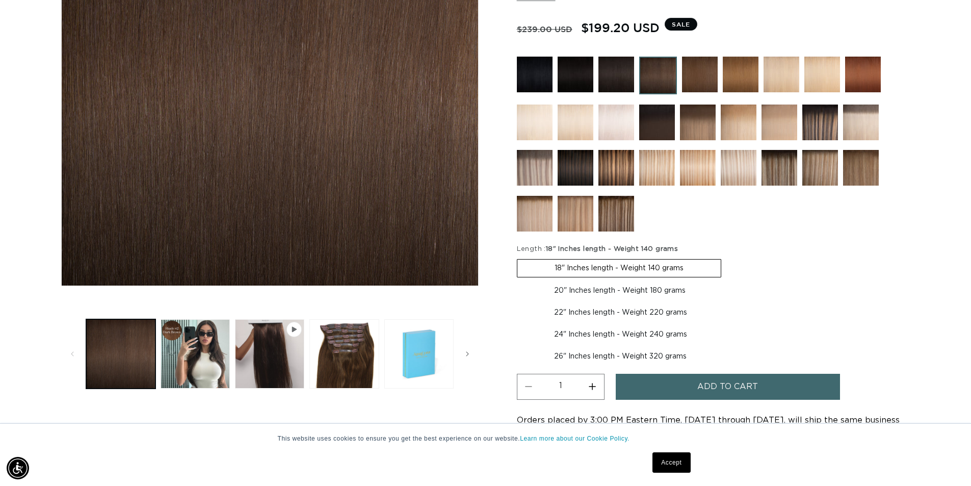
click at [674, 344] on fieldset "Length : 18" Inches length - Weight 140 grams 18" Inches length - Weight 140 gr…" at bounding box center [713, 305] width 393 height 122
click at [674, 351] on label "26" Inches length - Weight 320 grams Variant sold out or unavailable" at bounding box center [620, 356] width 207 height 17
click at [730, 324] on input "26" Inches length - Weight 320 grams Variant sold out or unavailable" at bounding box center [730, 324] width 1 height 1
radio input "true"
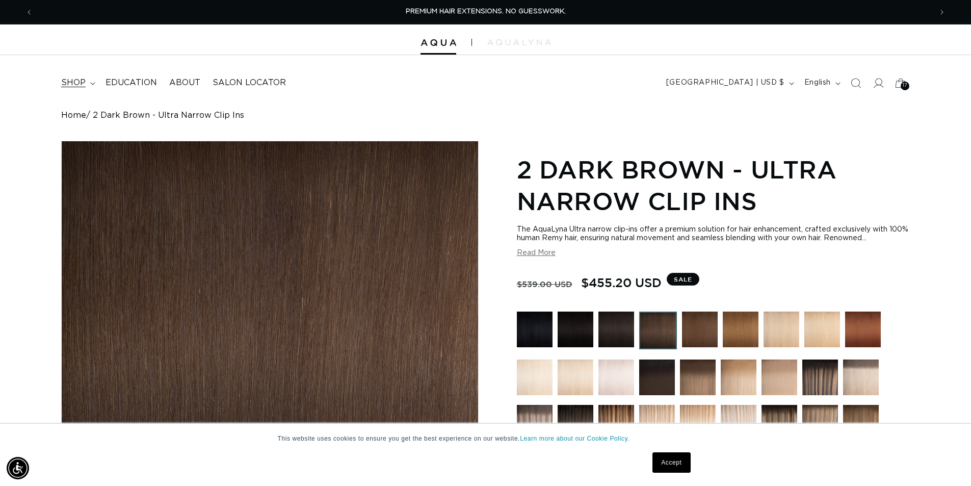
click at [81, 83] on span "shop" at bounding box center [73, 83] width 24 height 11
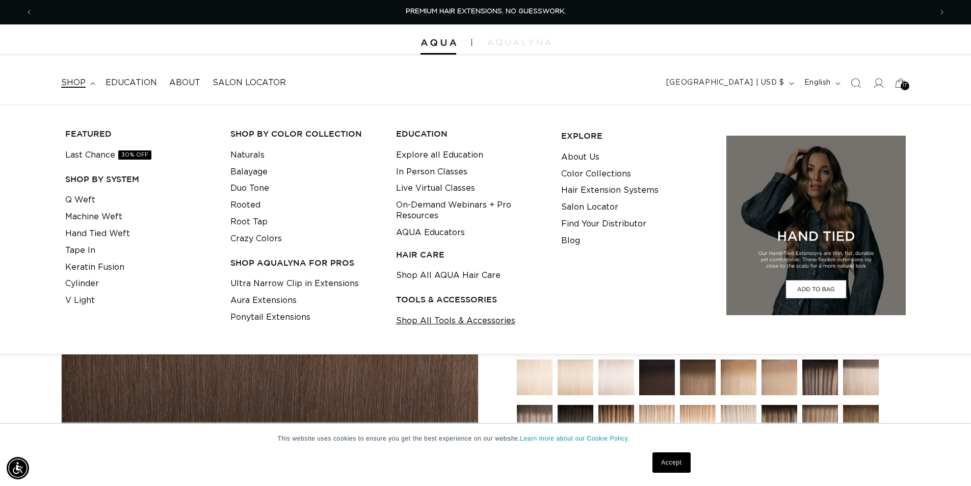
click at [421, 321] on link "Shop All Tools & Accessories" at bounding box center [455, 321] width 119 height 17
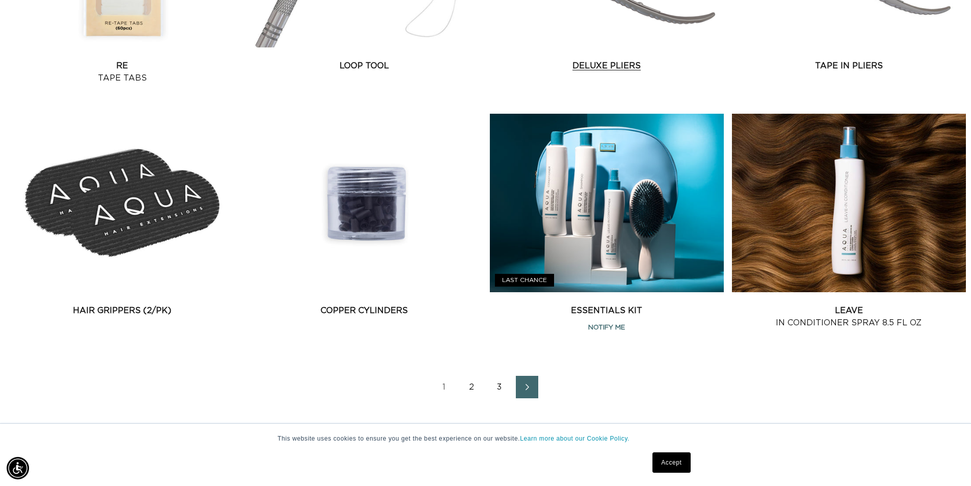
scroll to position [1428, 0]
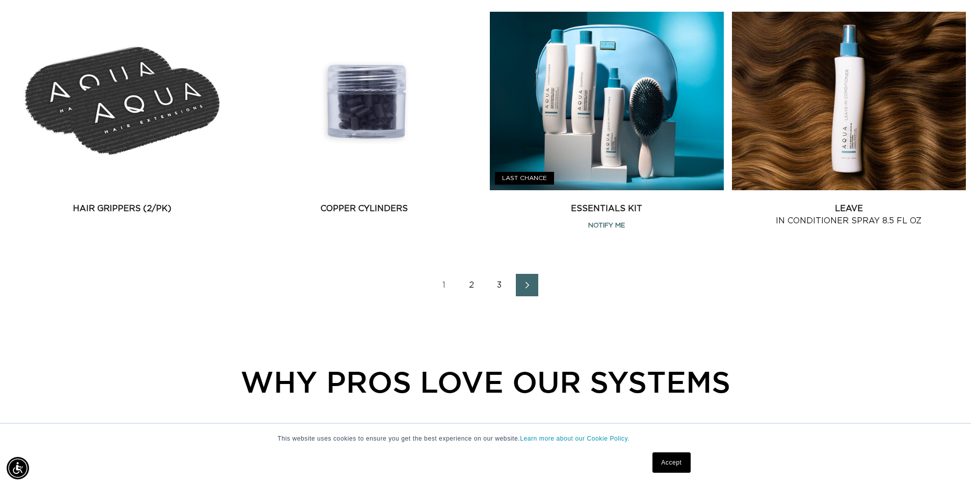
click at [534, 279] on link "Next page" at bounding box center [527, 285] width 22 height 22
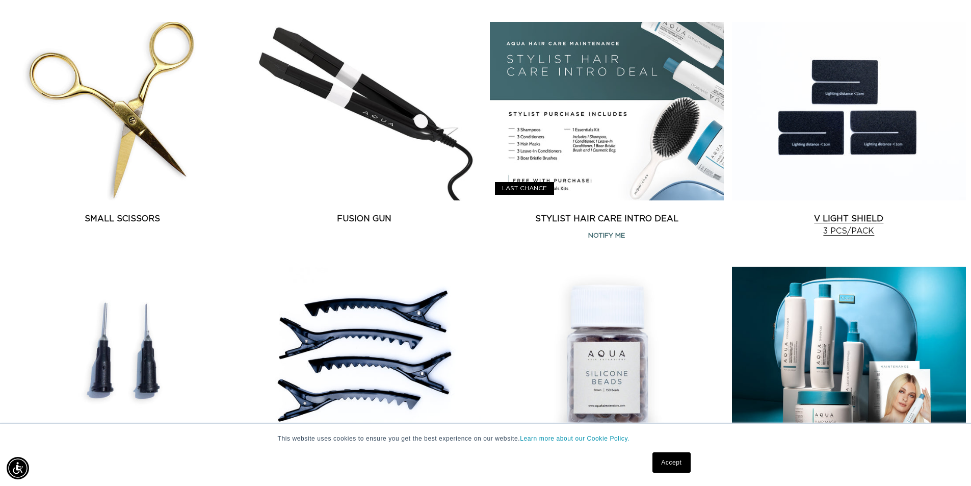
scroll to position [1326, 0]
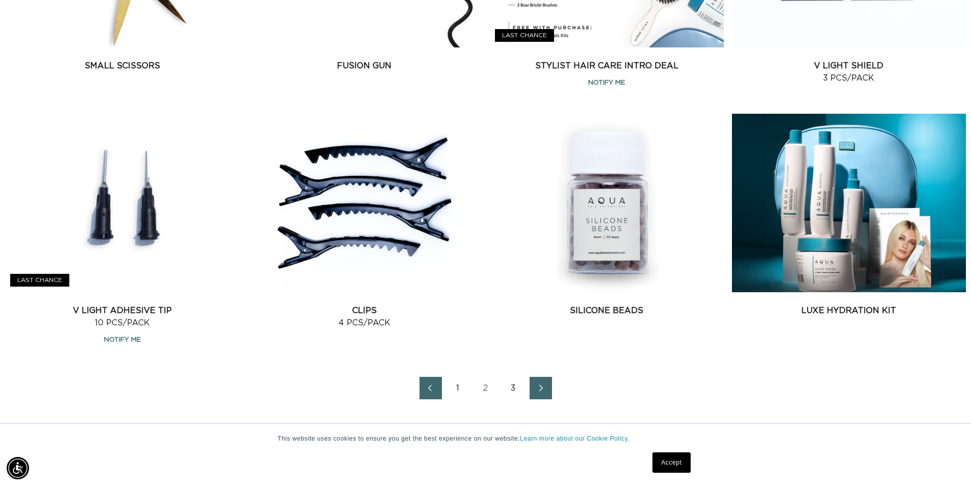
click at [539, 384] on icon "Next page" at bounding box center [541, 387] width 13 height 7
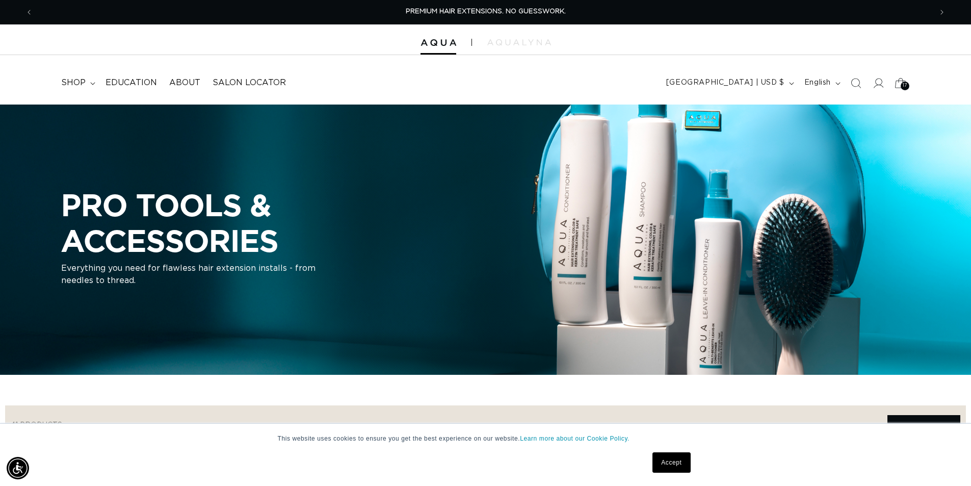
click at [908, 85] on span "17" at bounding box center [905, 86] width 5 height 9
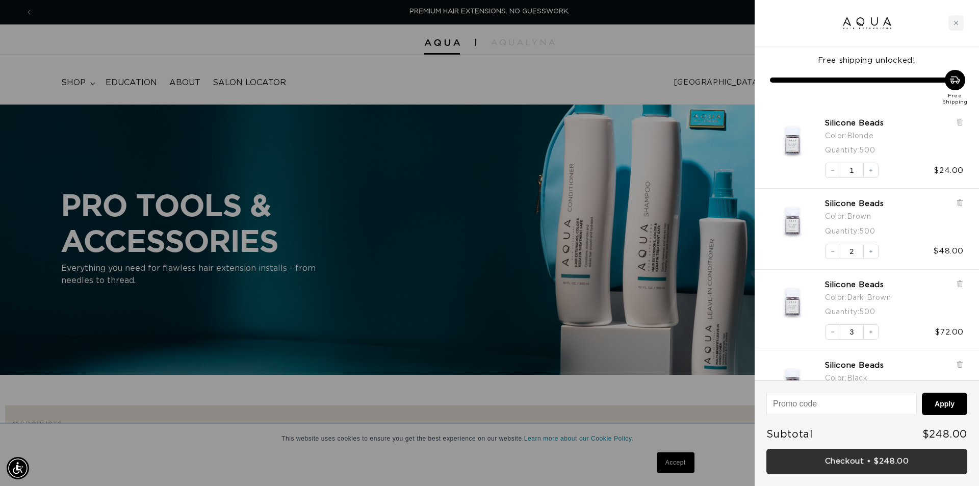
click at [853, 466] on link "Checkout • $248.00" at bounding box center [866, 462] width 201 height 26
